Goal: Information Seeking & Learning: Learn about a topic

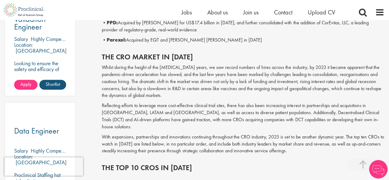
scroll to position [379, 0]
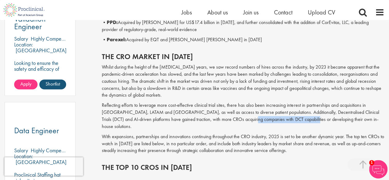
drag, startPoint x: 242, startPoint y: 119, endPoint x: 302, endPoint y: 119, distance: 60.3
click at [302, 119] on p "Reflecting efforts to leverage more cost-effective clinical trial sites, there …" at bounding box center [243, 116] width 283 height 28
click at [268, 111] on p "Reflecting efforts to leverage more cost-effective clinical trial sites, there …" at bounding box center [243, 116] width 283 height 28
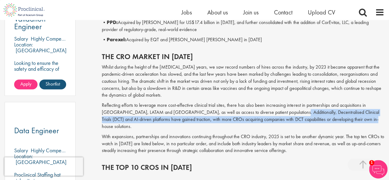
drag, startPoint x: 274, startPoint y: 112, endPoint x: 360, endPoint y: 119, distance: 85.8
click at [360, 119] on p "Reflecting efforts to leverage more cost-effective clinical trial sites, there …" at bounding box center [243, 116] width 283 height 28
drag, startPoint x: 360, startPoint y: 119, endPoint x: 278, endPoint y: 110, distance: 82.2
click at [278, 110] on p "Reflecting efforts to leverage more cost-effective clinical trial sites, there …" at bounding box center [243, 116] width 283 height 28
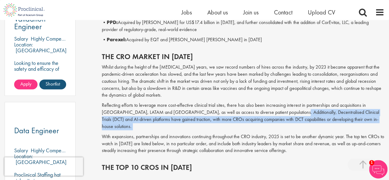
click at [275, 110] on p "Reflecting efforts to leverage more cost-effective clinical trial sites, there …" at bounding box center [243, 116] width 283 height 28
drag, startPoint x: 275, startPoint y: 110, endPoint x: 359, endPoint y: 121, distance: 84.9
click at [359, 121] on p "Reflecting efforts to leverage more cost-effective clinical trial sites, there …" at bounding box center [243, 116] width 283 height 28
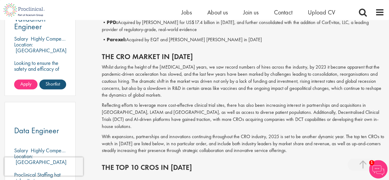
click at [299, 125] on div "The CRO market in [DATE] Whilst during the height of the [MEDICAL_DATA] years, …" at bounding box center [243, 101] width 292 height 111
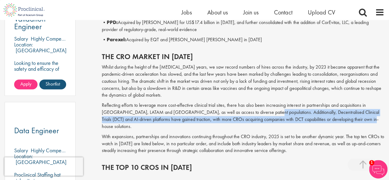
drag, startPoint x: 357, startPoint y: 121, endPoint x: 249, endPoint y: 114, distance: 108.1
click at [249, 114] on p "Reflecting efforts to leverage more cost-effective clinical trial sites, there …" at bounding box center [243, 116] width 283 height 28
copy p "Additionally, Decentralised Clinical Trials (DCT) and AI-driven platforms have …"
copy p "Decentralised Clinical Trials (DCT) and AI-driven platforms have gained tractio…"
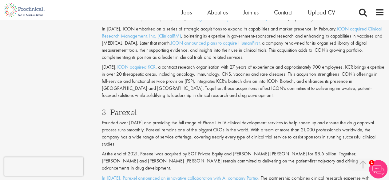
scroll to position [780, 0]
